Goal: Task Accomplishment & Management: Manage account settings

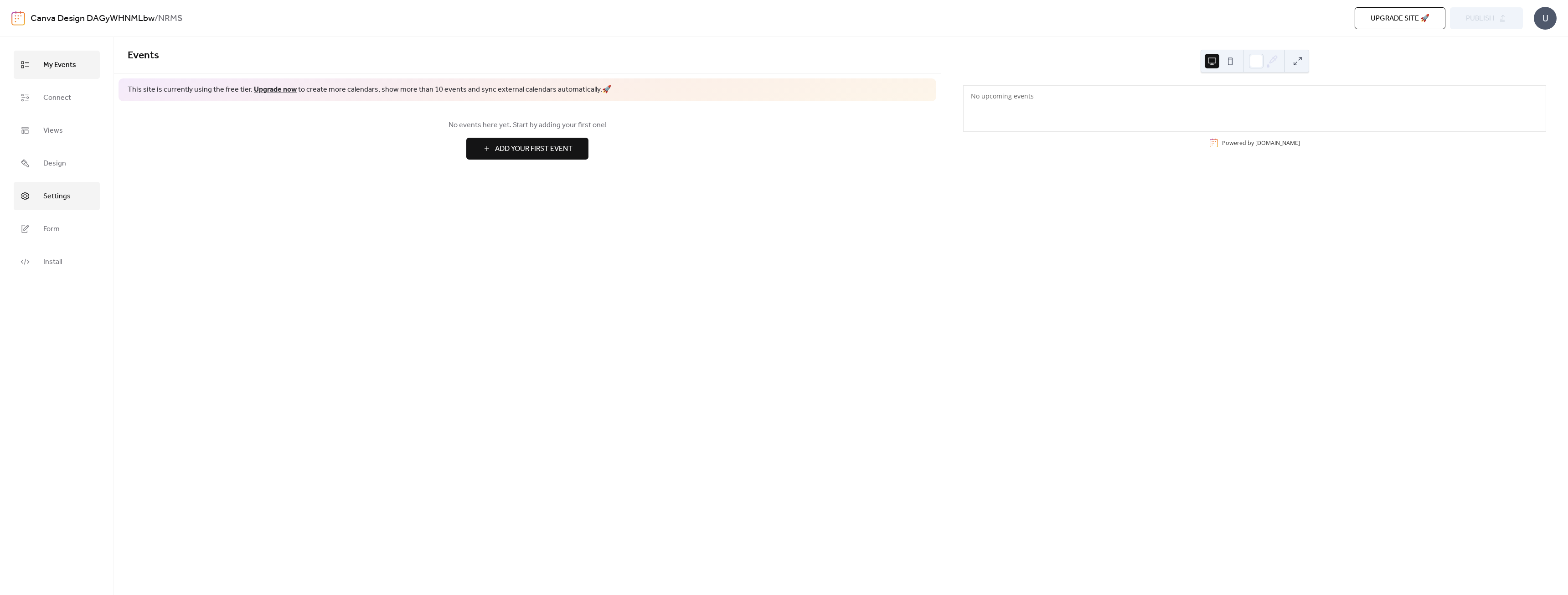
drag, startPoint x: 62, startPoint y: 191, endPoint x: 64, endPoint y: 183, distance: 8.2
click at [62, 191] on span "Settings" at bounding box center [57, 197] width 27 height 15
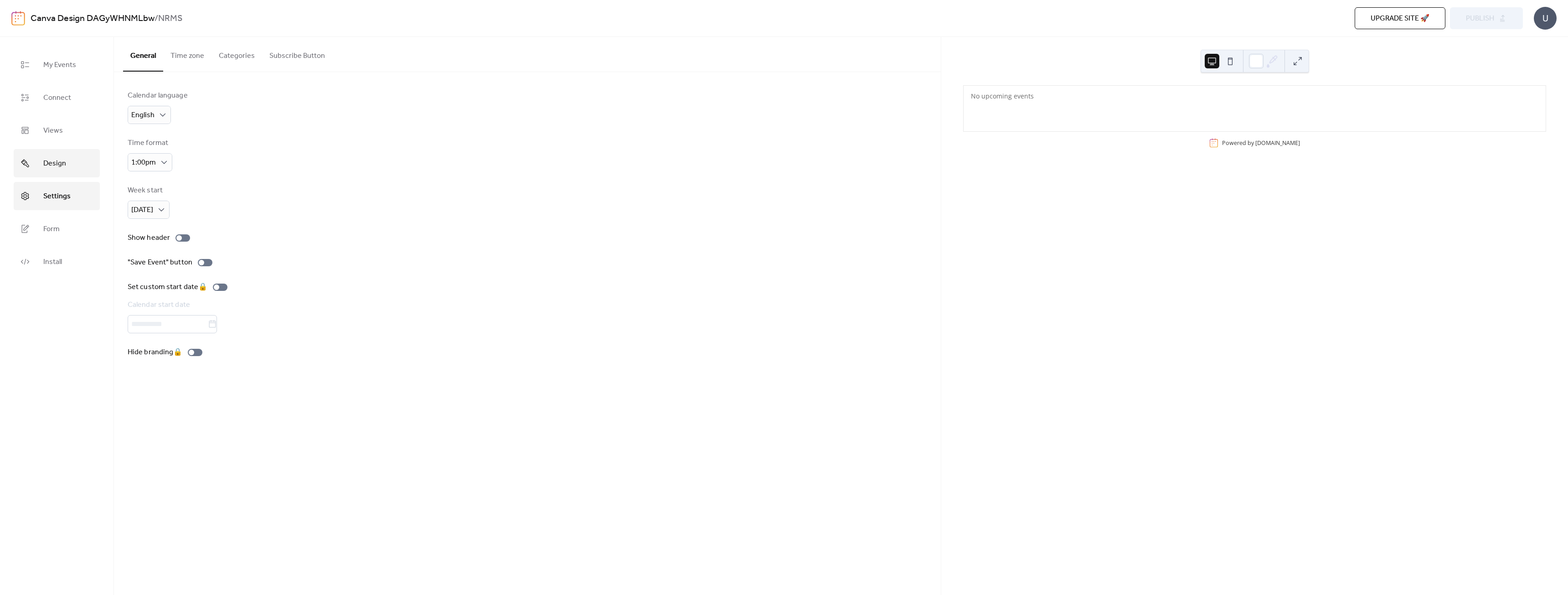
click at [65, 163] on span "Design" at bounding box center [54, 164] width 23 height 15
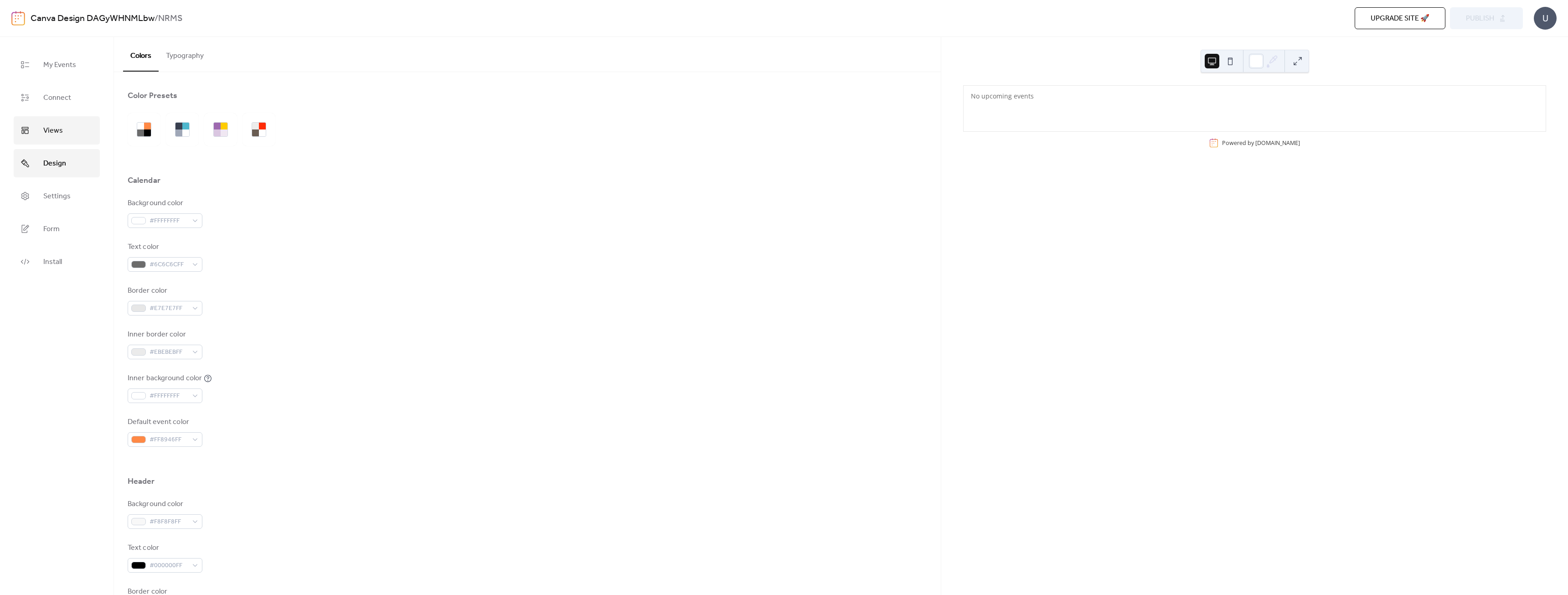
click at [59, 125] on span "Views" at bounding box center [53, 131] width 19 height 15
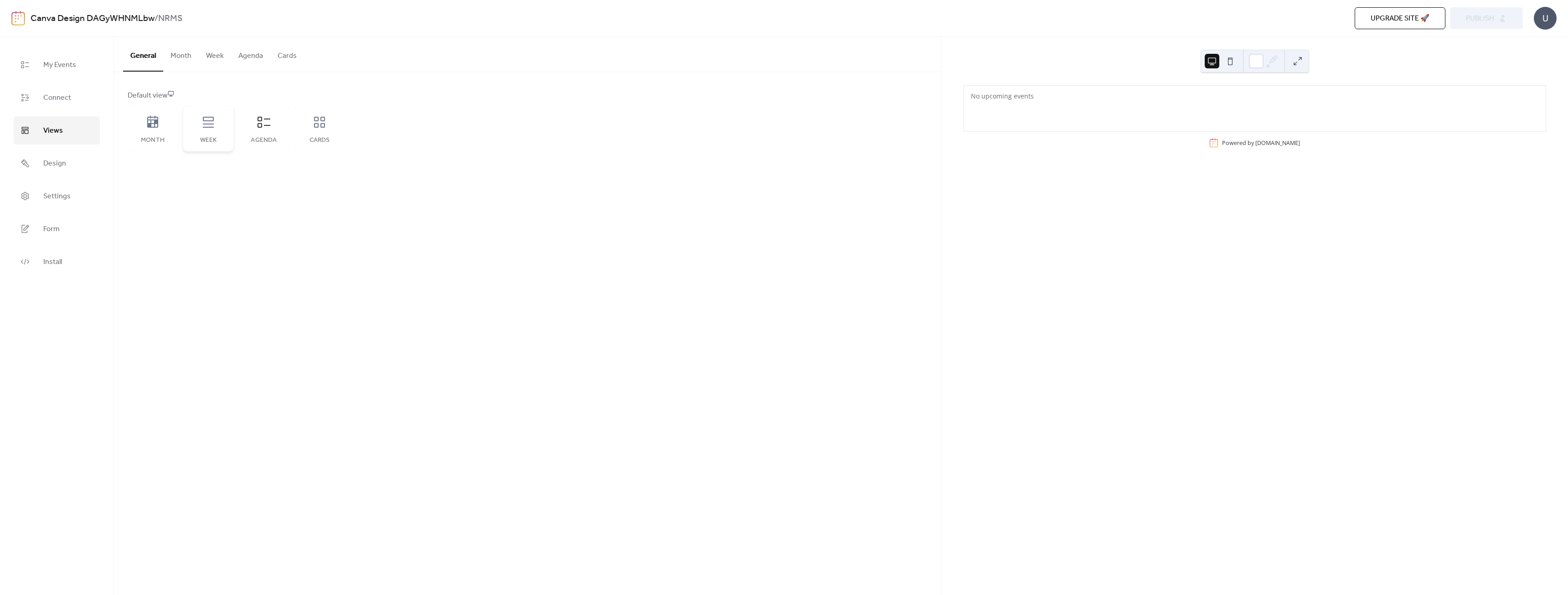
click at [210, 133] on div "Week" at bounding box center [208, 129] width 50 height 46
click at [259, 123] on icon at bounding box center [264, 122] width 13 height 11
click at [148, 122] on icon at bounding box center [153, 121] width 11 height 12
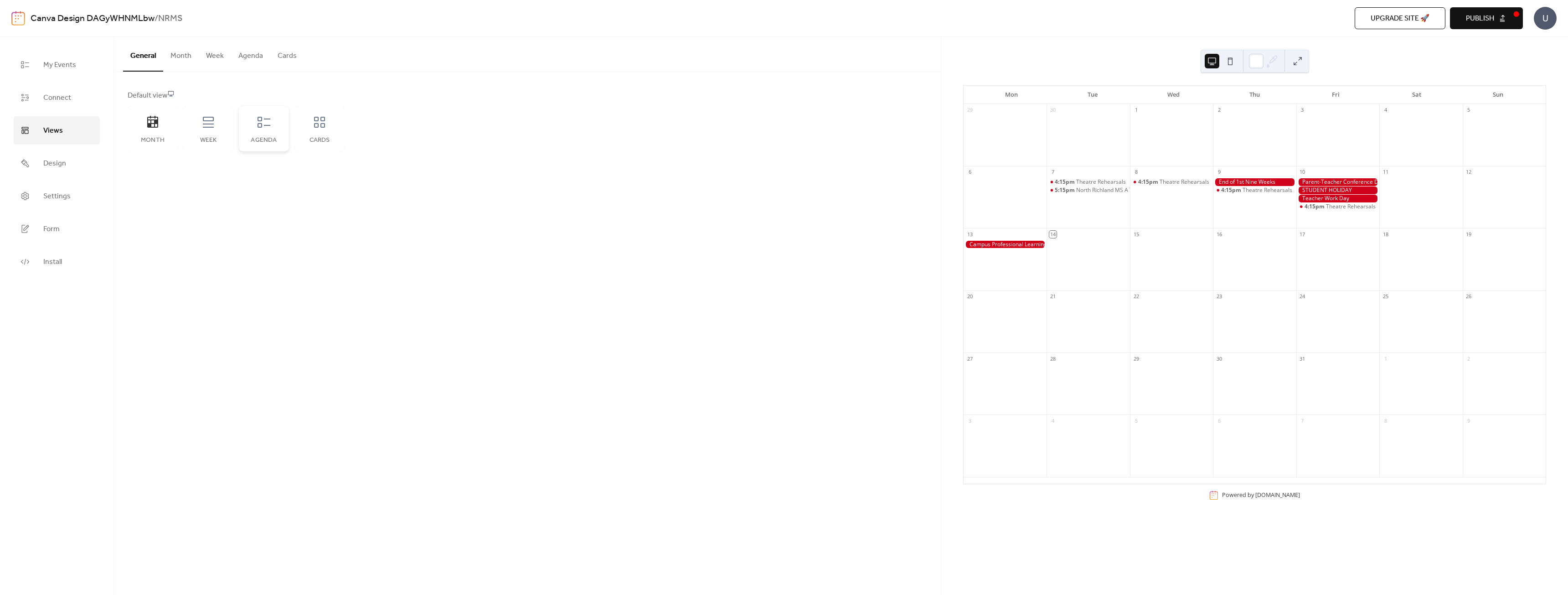
click at [265, 128] on icon at bounding box center [264, 122] width 15 height 15
click at [317, 127] on icon at bounding box center [320, 122] width 11 height 11
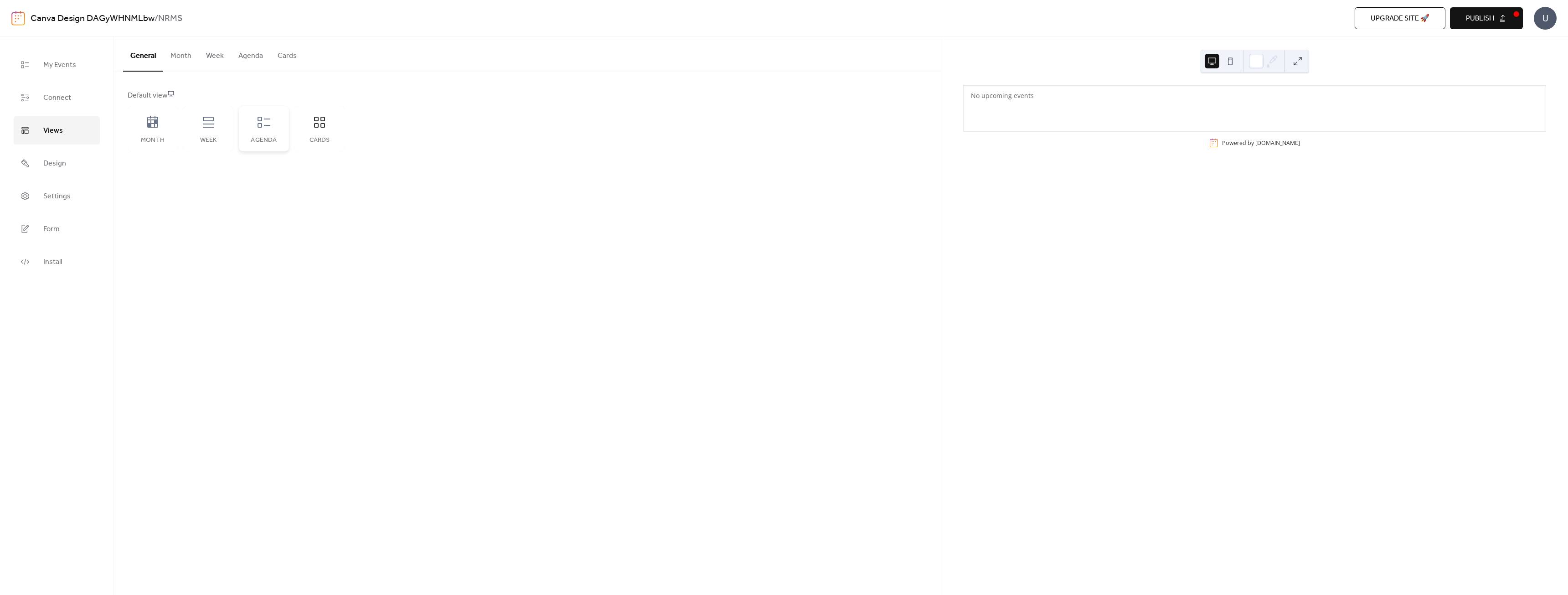
click at [264, 127] on icon at bounding box center [264, 122] width 15 height 15
click at [191, 130] on div "Week" at bounding box center [208, 129] width 50 height 46
click at [145, 121] on div "Month" at bounding box center [153, 129] width 50 height 46
